Goal: Check status

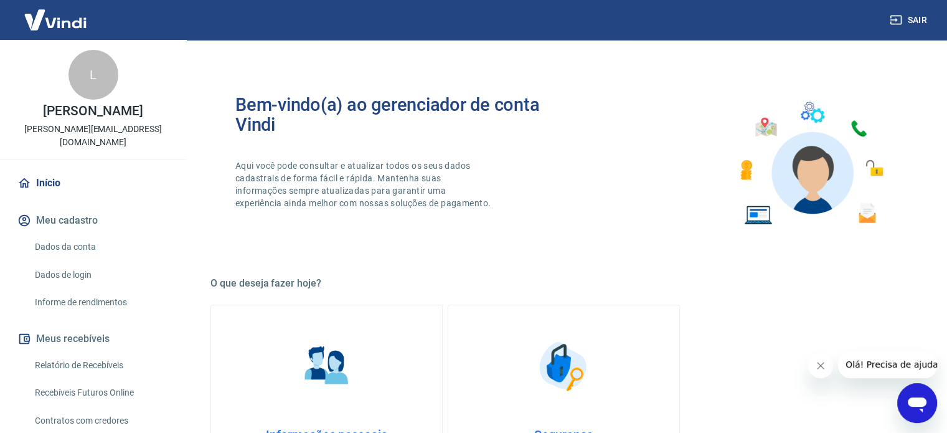
click at [107, 355] on link "Relatório de Recebíveis" at bounding box center [100, 365] width 141 height 26
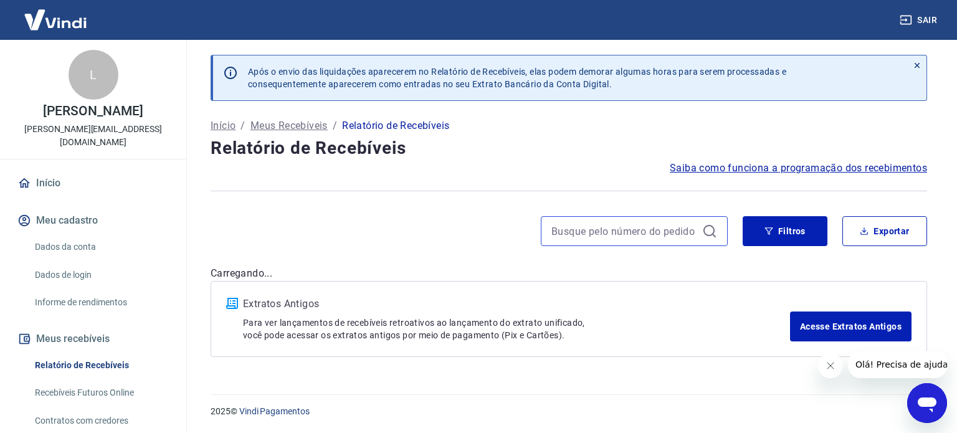
click at [615, 234] on input at bounding box center [624, 231] width 146 height 19
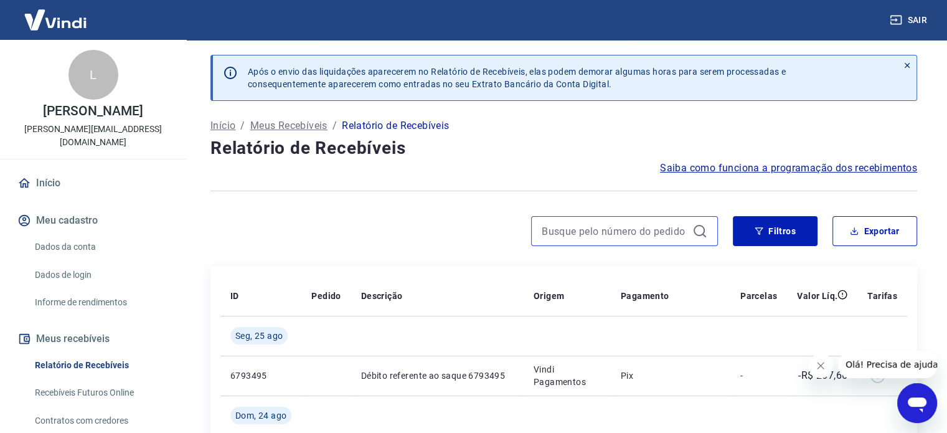
paste input "4616"
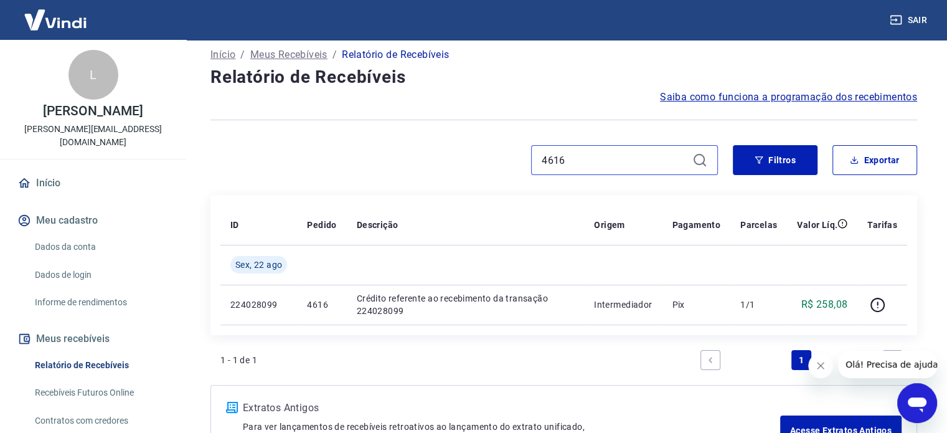
scroll to position [125, 0]
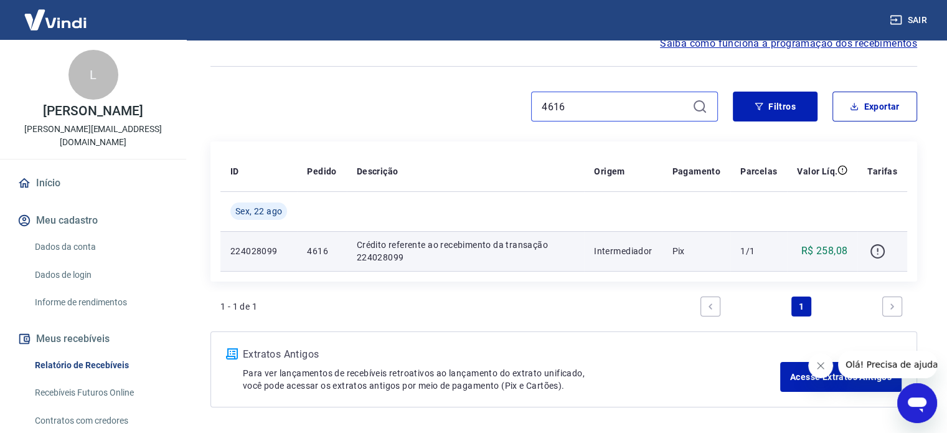
type input "4616"
click at [881, 248] on icon "button" at bounding box center [878, 252] width 16 height 16
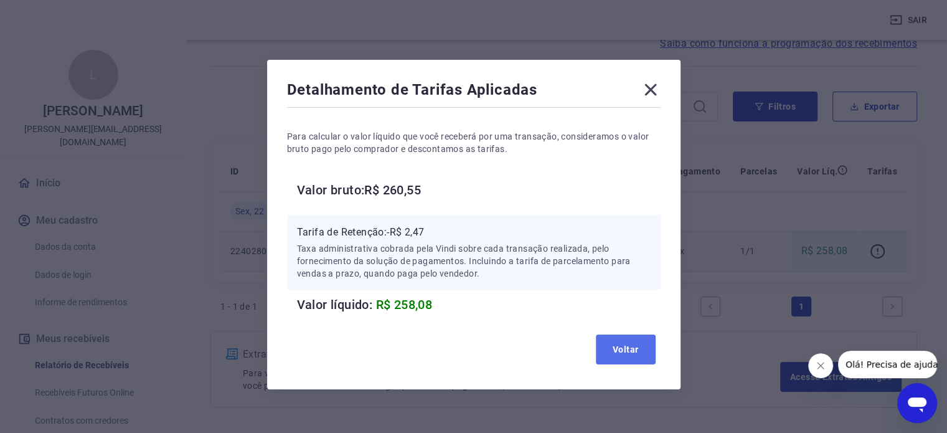
click at [607, 343] on button "Voltar" at bounding box center [626, 349] width 60 height 30
